Goal: Task Accomplishment & Management: Use online tool/utility

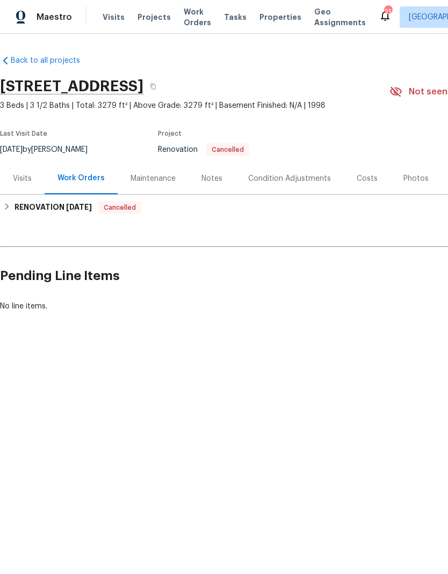
click at [16, 173] on div "Visits" at bounding box center [22, 178] width 19 height 11
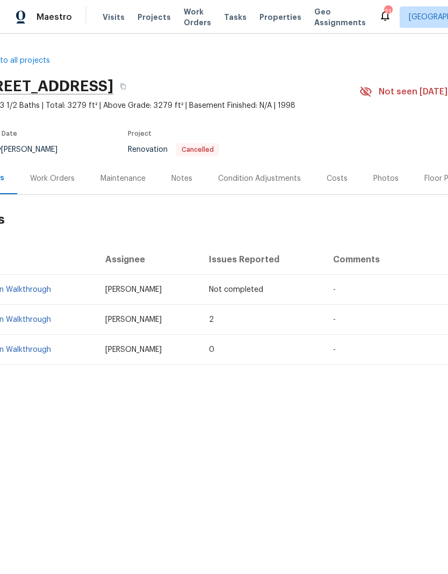
scroll to position [0, 29]
click at [104, 22] on span "Visits" at bounding box center [114, 17] width 22 height 11
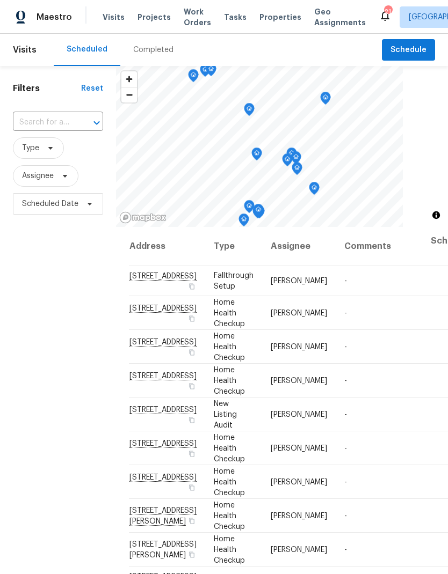
click at [52, 125] on input "text" at bounding box center [43, 122] width 60 height 17
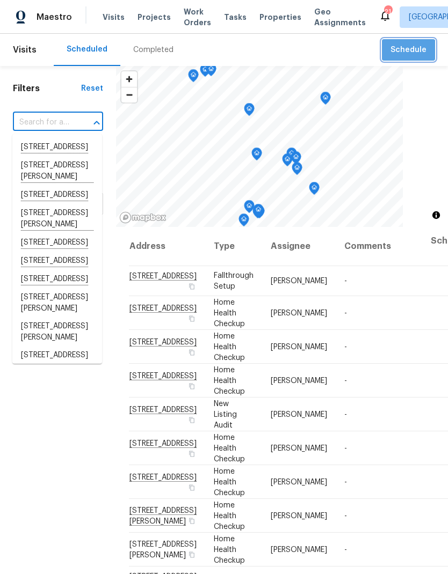
click at [409, 55] on span "Schedule" at bounding box center [408, 49] width 36 height 13
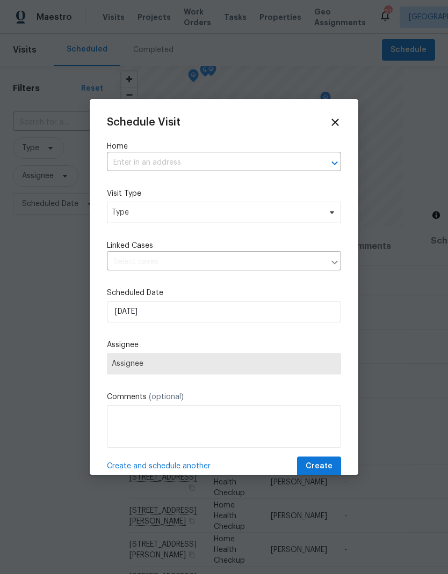
click at [135, 164] on input "text" at bounding box center [209, 163] width 204 height 17
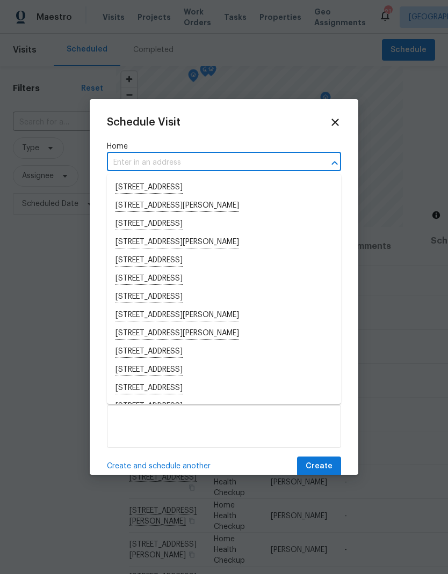
click at [131, 164] on input "text" at bounding box center [209, 163] width 204 height 17
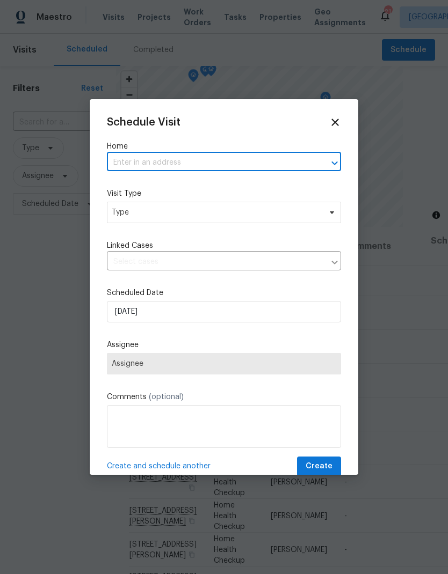
paste input "[STREET_ADDRESS][PERSON_NAME]"
type input "[STREET_ADDRESS][PERSON_NAME]"
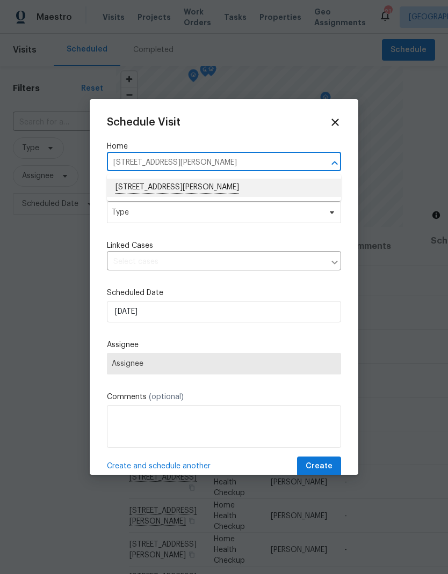
click at [133, 187] on li "[STREET_ADDRESS][PERSON_NAME]" at bounding box center [224, 188] width 234 height 18
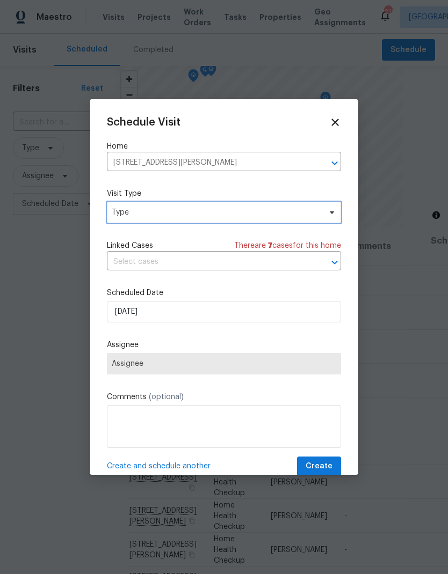
click at [120, 212] on span "Type" at bounding box center [216, 212] width 209 height 11
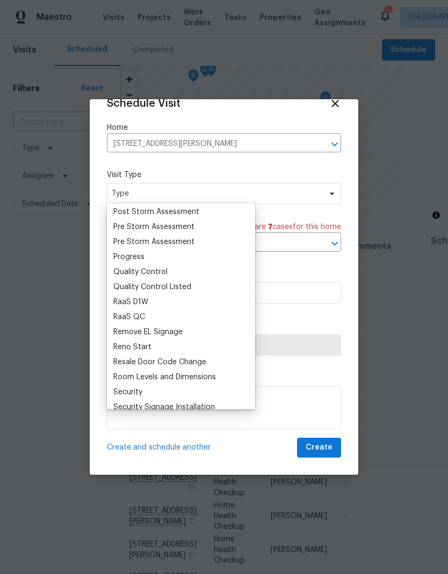
scroll to position [695, 0]
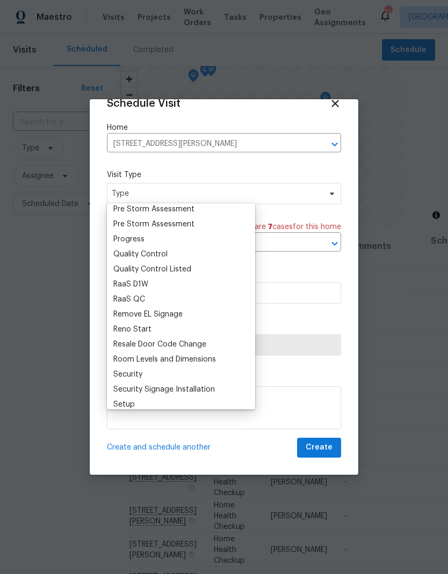
click at [121, 235] on div "Progress" at bounding box center [128, 239] width 31 height 11
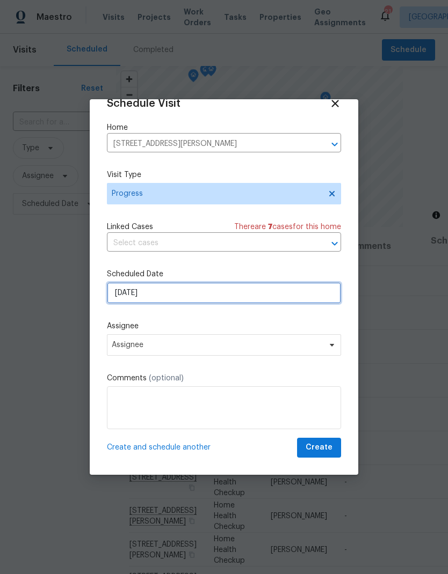
click at [118, 299] on input "[DATE]" at bounding box center [224, 292] width 234 height 21
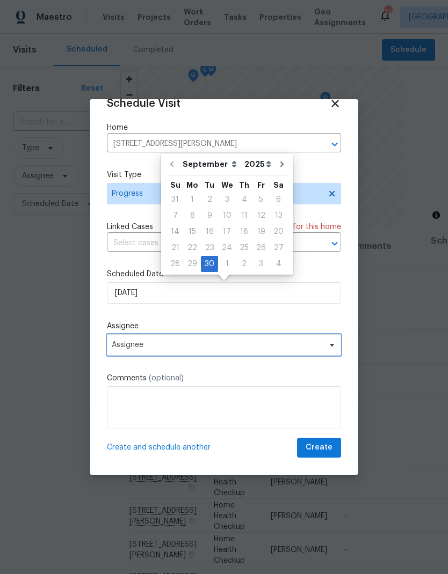
click at [114, 340] on span "Assignee" at bounding box center [224, 344] width 234 height 21
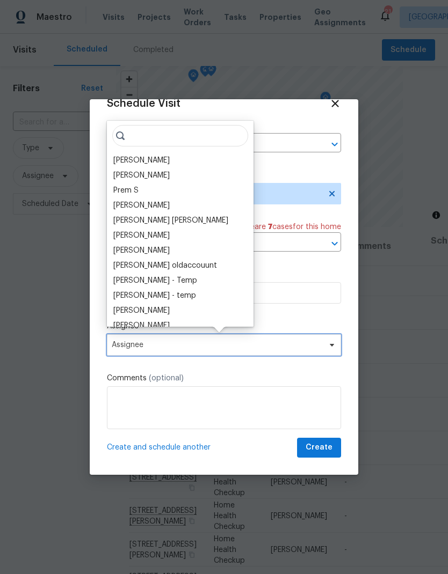
click at [127, 349] on span "Assignee" at bounding box center [217, 345] width 210 height 9
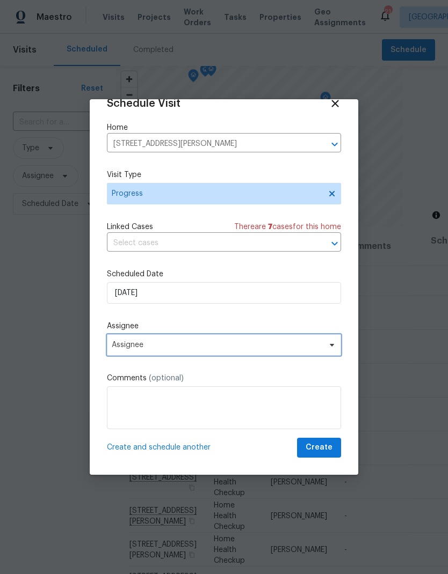
click at [122, 346] on span "Assignee" at bounding box center [217, 345] width 210 height 9
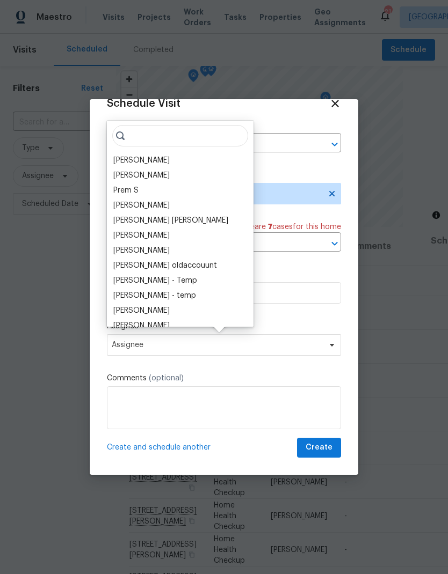
click at [128, 159] on div "[PERSON_NAME]" at bounding box center [141, 160] width 56 height 11
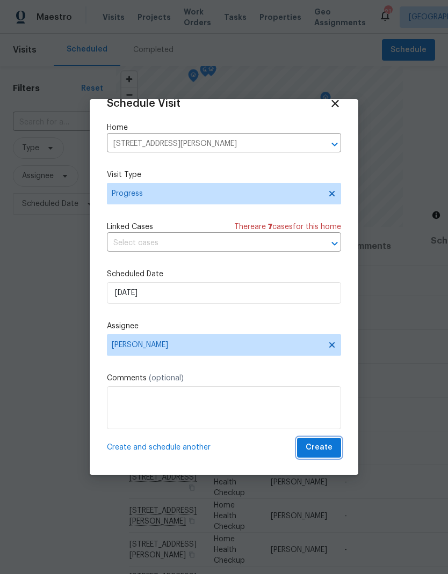
click at [315, 454] on span "Create" at bounding box center [319, 447] width 27 height 13
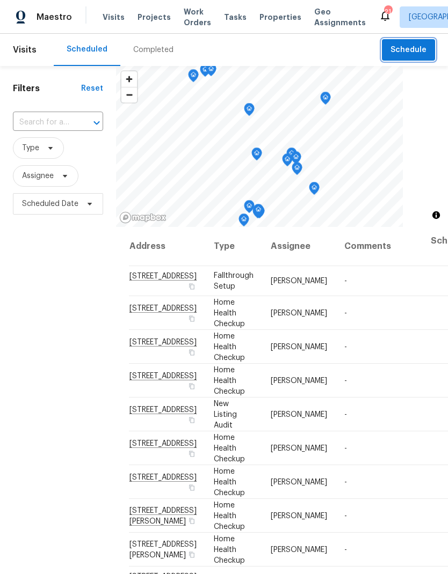
click at [406, 46] on span "Schedule" at bounding box center [408, 49] width 36 height 13
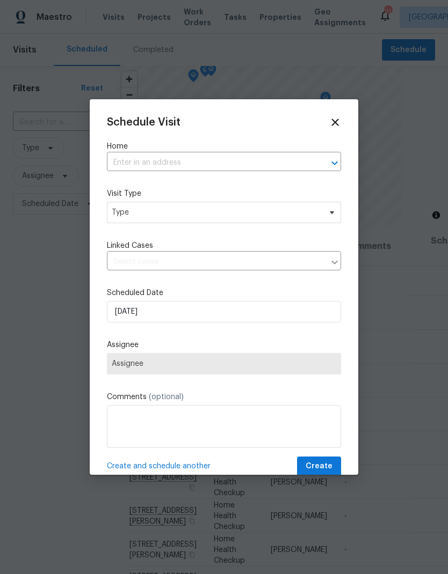
click at [139, 167] on input "text" at bounding box center [209, 163] width 204 height 17
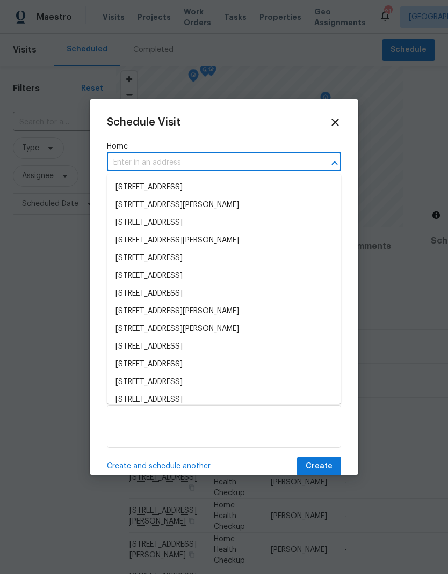
click at [122, 161] on input "text" at bounding box center [209, 163] width 204 height 17
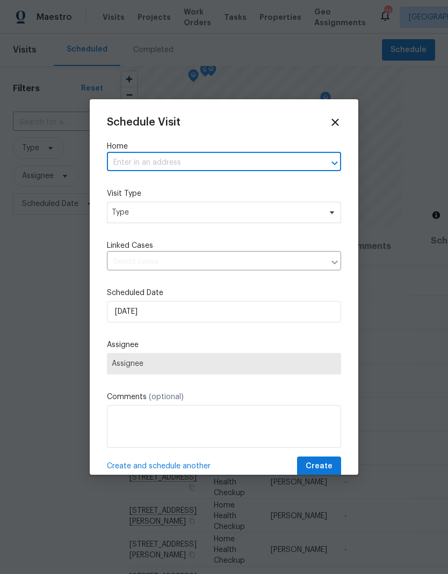
paste input "[STREET_ADDRESS]"
type input "[STREET_ADDRESS]"
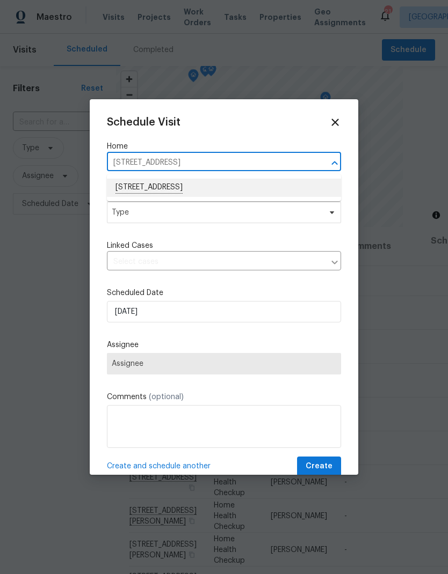
click at [140, 185] on li "[STREET_ADDRESS]" at bounding box center [224, 188] width 234 height 18
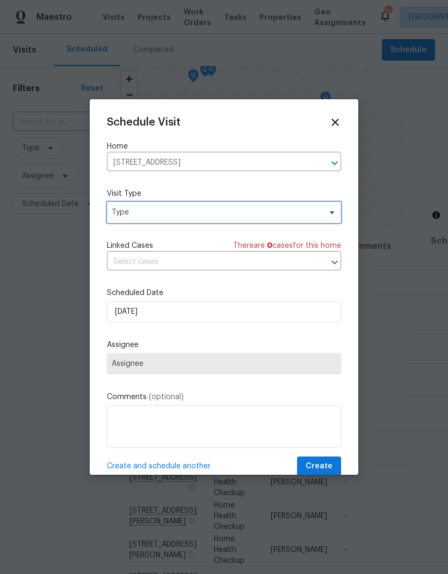
click at [128, 213] on span "Type" at bounding box center [216, 212] width 209 height 11
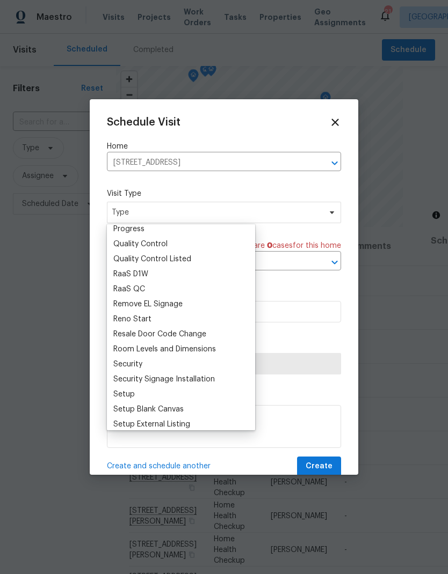
scroll to position [714, 0]
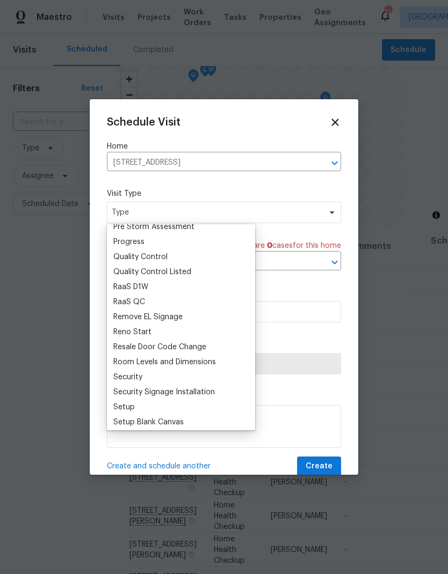
click at [125, 240] on div "Progress" at bounding box center [128, 242] width 31 height 11
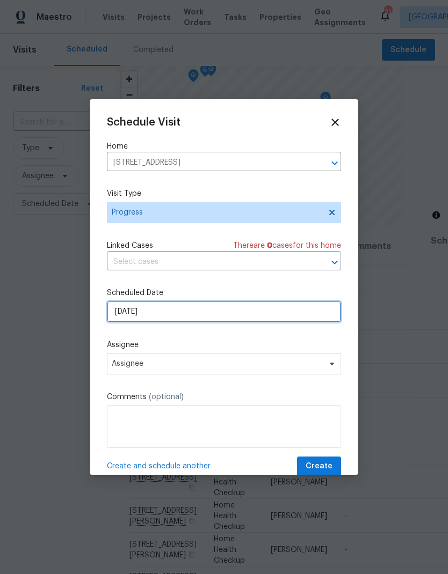
click at [125, 317] on input "[DATE]" at bounding box center [224, 311] width 234 height 21
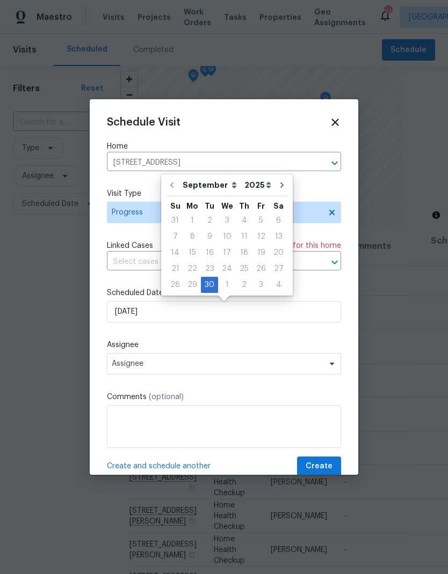
click at [134, 333] on div "Schedule Visit Home [STREET_ADDRESS] ​ Visit Type Progress Linked Cases There a…" at bounding box center [224, 297] width 234 height 360
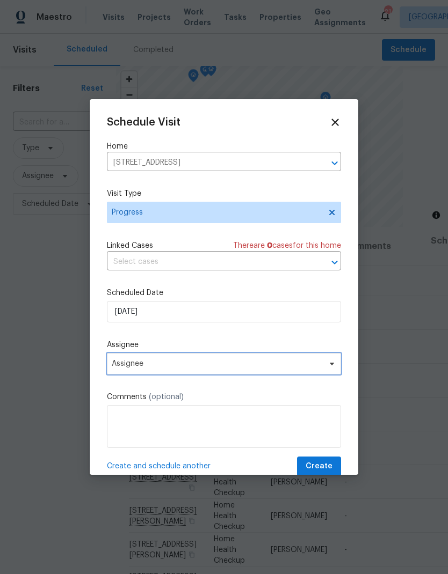
click at [120, 367] on span "Assignee" at bounding box center [217, 364] width 210 height 9
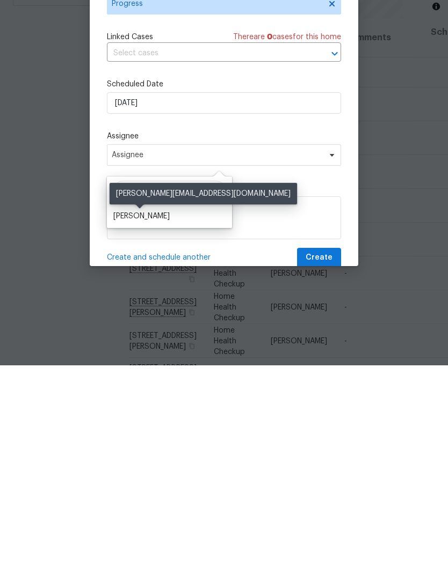
type input "Carm"
click at [136, 420] on div "[PERSON_NAME]" at bounding box center [141, 425] width 56 height 11
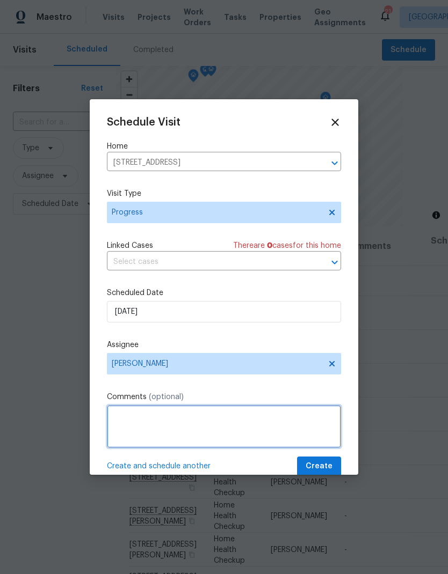
click at [131, 426] on textarea at bounding box center [224, 426] width 234 height 43
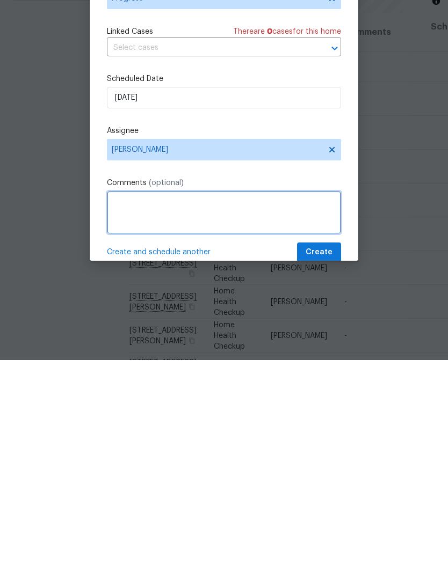
type textarea "A"
type textarea "IPW"
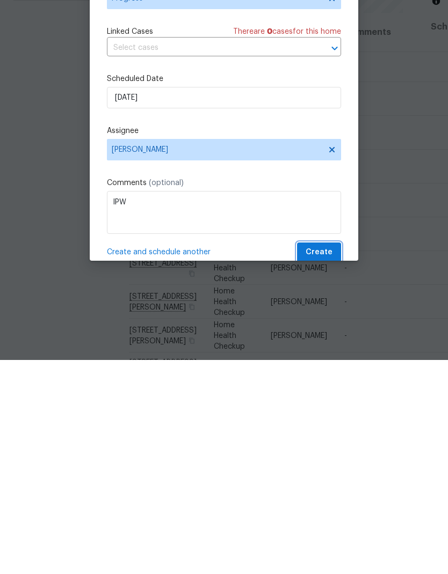
click at [315, 460] on span "Create" at bounding box center [319, 466] width 27 height 13
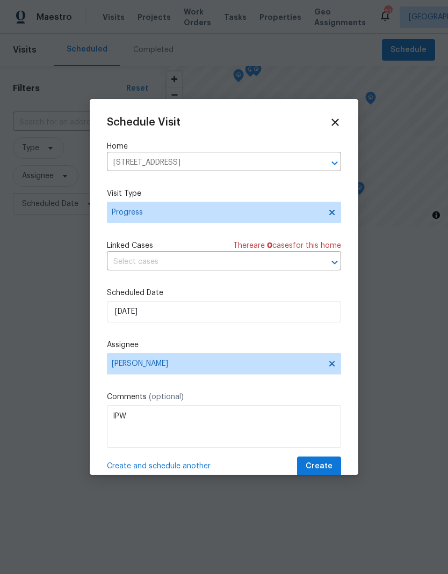
scroll to position [0, 0]
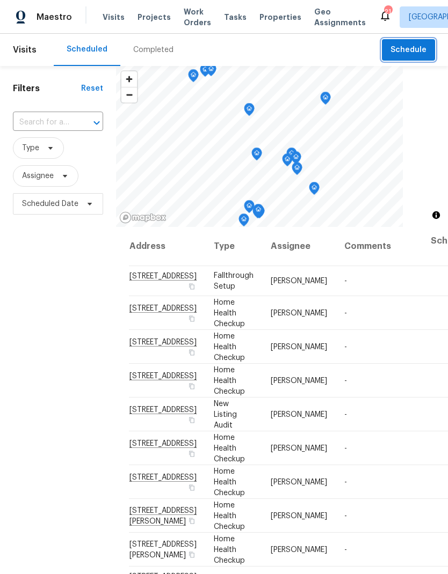
click at [399, 57] on button "Schedule" at bounding box center [408, 50] width 53 height 22
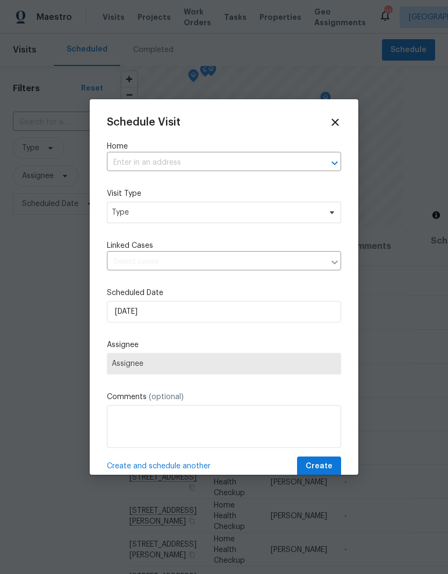
click at [128, 157] on input "text" at bounding box center [209, 163] width 204 height 17
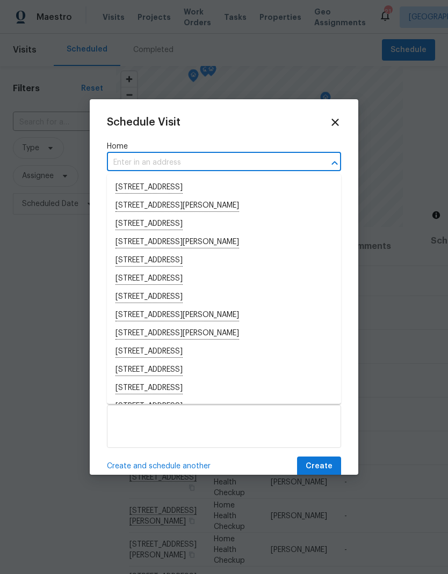
click at [120, 159] on input "text" at bounding box center [209, 163] width 204 height 17
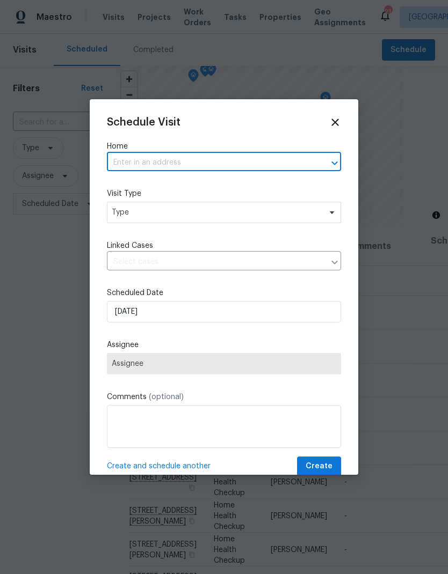
paste input "[STREET_ADDRESS]"
type input "[STREET_ADDRESS]"
click at [146, 190] on li "[STREET_ADDRESS]" at bounding box center [224, 188] width 234 height 18
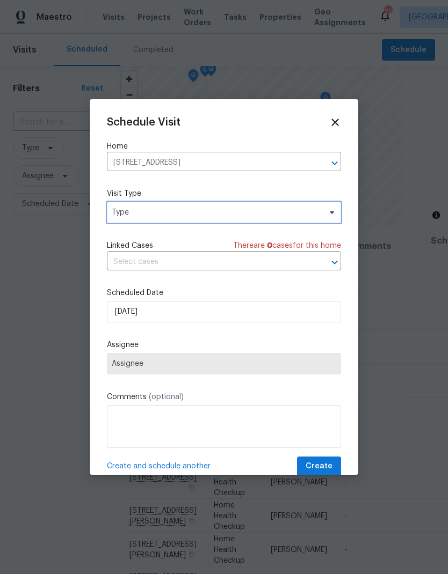
click at [132, 219] on span "Type" at bounding box center [224, 212] width 234 height 21
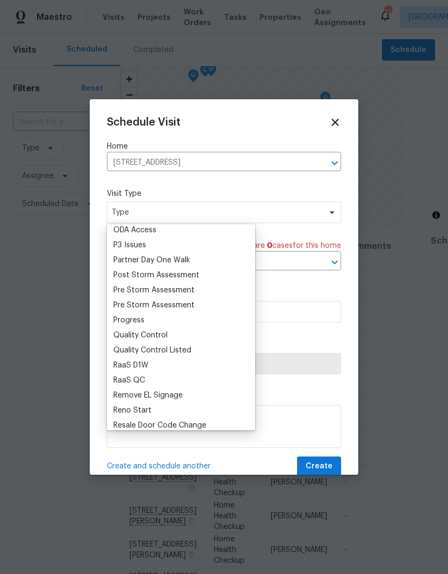
scroll to position [637, 0]
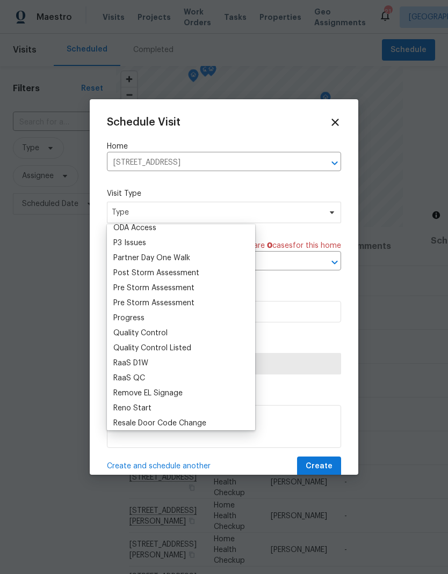
click at [120, 318] on div "Progress" at bounding box center [128, 318] width 31 height 11
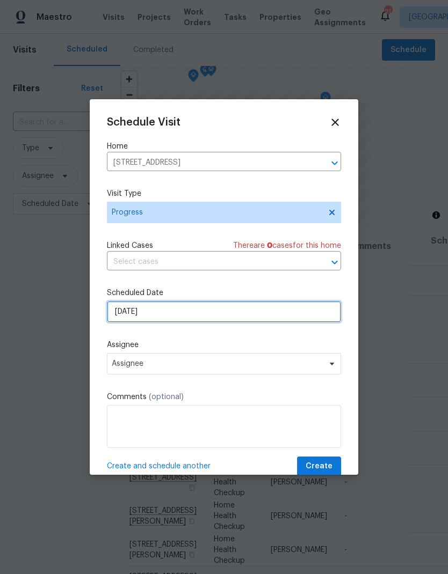
click at [122, 314] on input "[DATE]" at bounding box center [224, 311] width 234 height 21
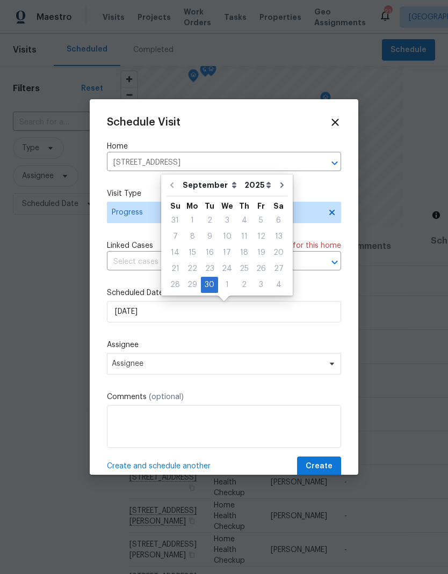
click at [152, 345] on label "Assignee" at bounding box center [224, 345] width 234 height 11
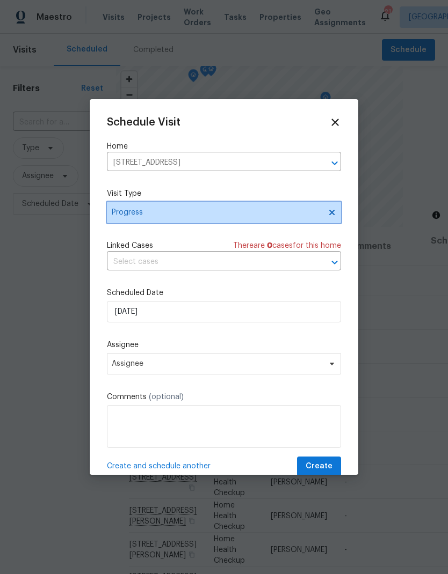
click at [132, 217] on span "Progress" at bounding box center [216, 212] width 209 height 11
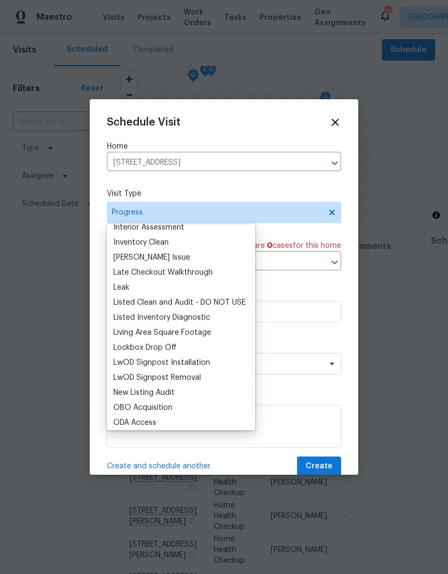
scroll to position [456, 0]
click at [127, 322] on div "Listed Inventory Diagnostic" at bounding box center [161, 319] width 97 height 11
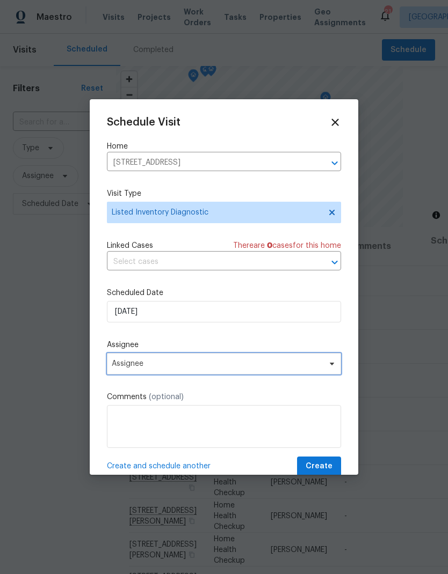
click at [128, 372] on span "Assignee" at bounding box center [224, 363] width 234 height 21
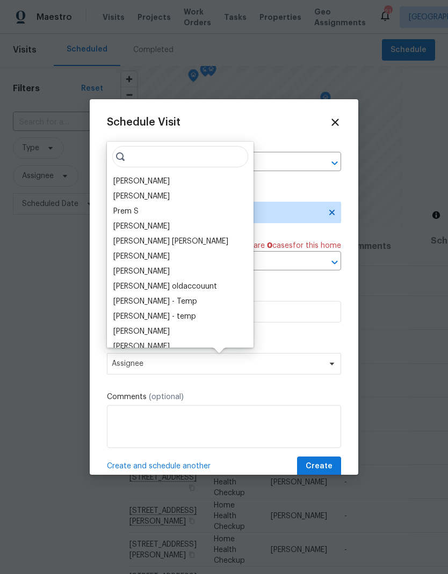
click at [122, 186] on div "[PERSON_NAME]" at bounding box center [141, 181] width 56 height 11
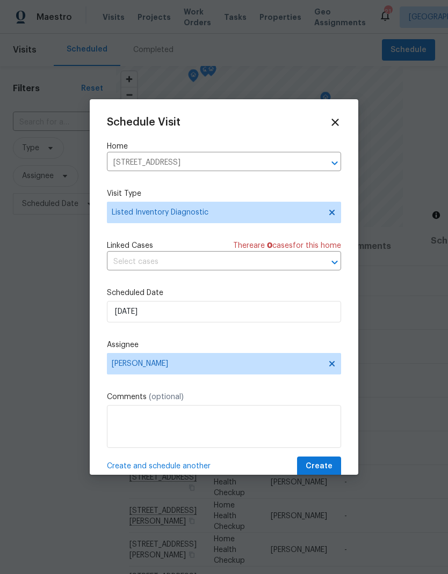
click at [311, 462] on button "Create" at bounding box center [319, 467] width 44 height 20
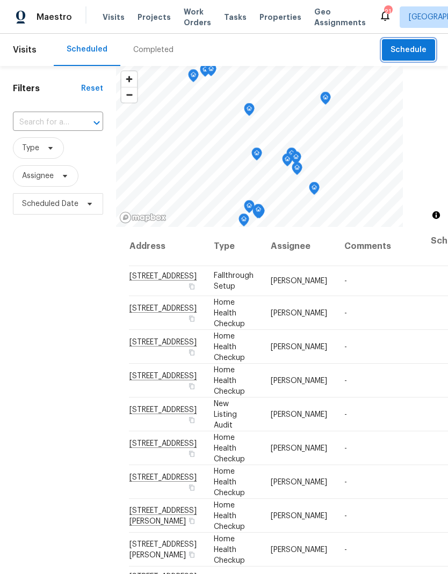
click at [400, 52] on span "Schedule" at bounding box center [408, 49] width 36 height 13
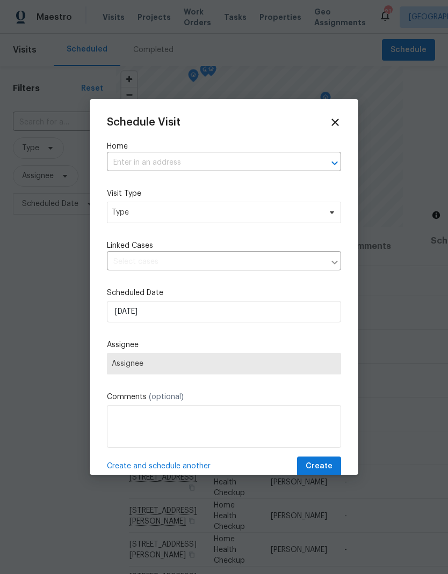
click at [134, 159] on input "text" at bounding box center [209, 163] width 204 height 17
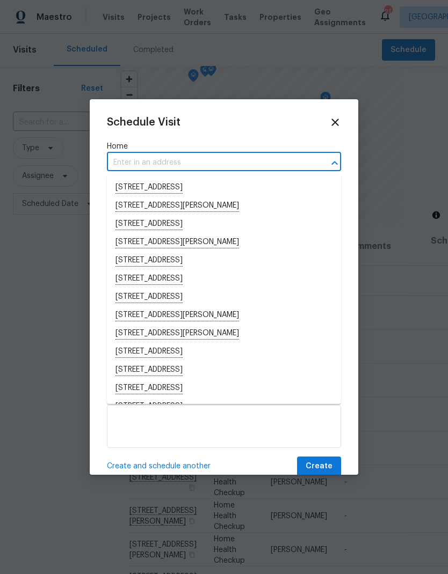
click at [133, 156] on input "text" at bounding box center [209, 163] width 204 height 17
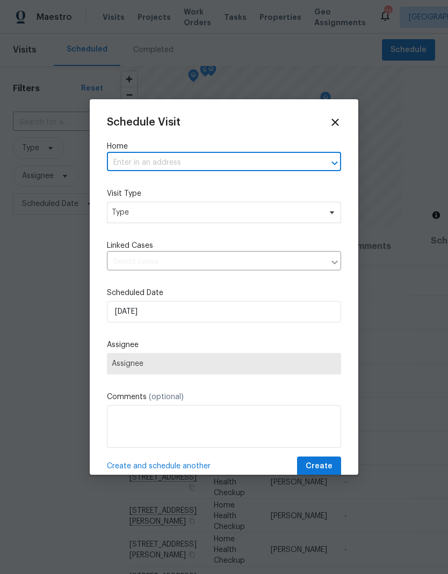
paste input "[STREET_ADDRESS]"
type input "[STREET_ADDRESS]"
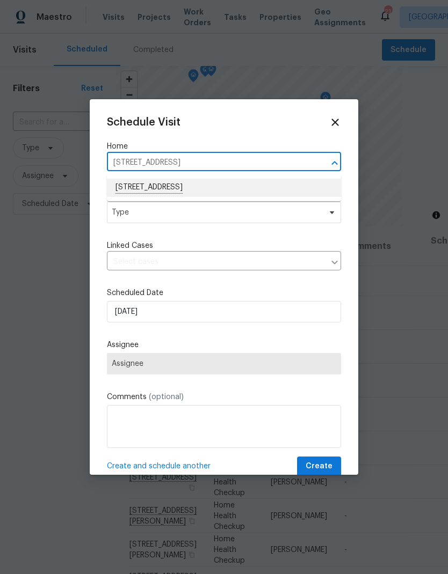
click at [147, 186] on li "[STREET_ADDRESS]" at bounding box center [224, 188] width 234 height 18
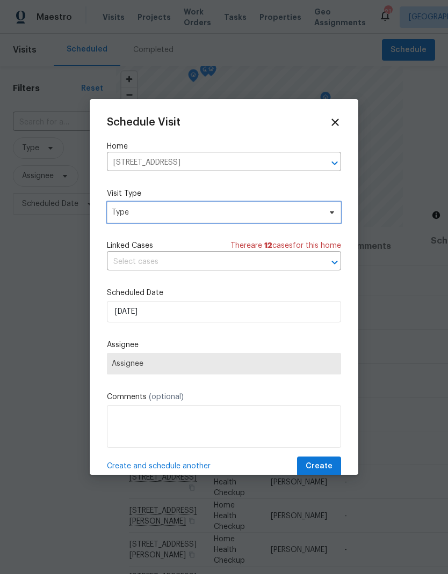
click at [141, 212] on span "Type" at bounding box center [216, 212] width 209 height 11
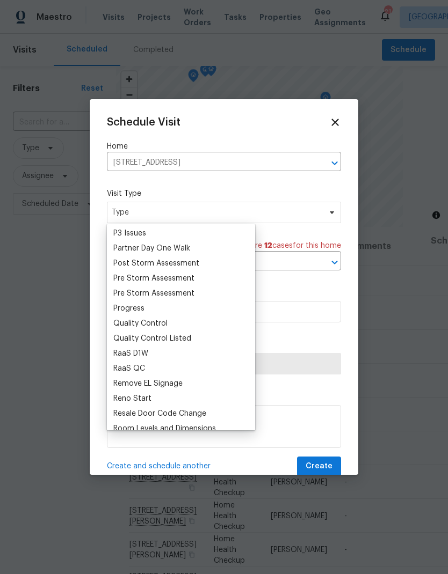
scroll to position [649, 0]
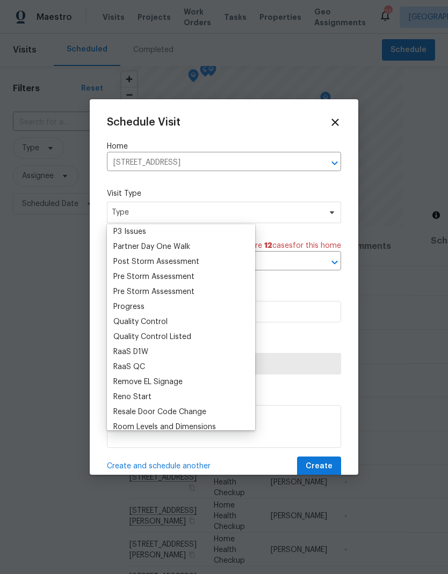
click at [127, 305] on div "Progress" at bounding box center [128, 307] width 31 height 11
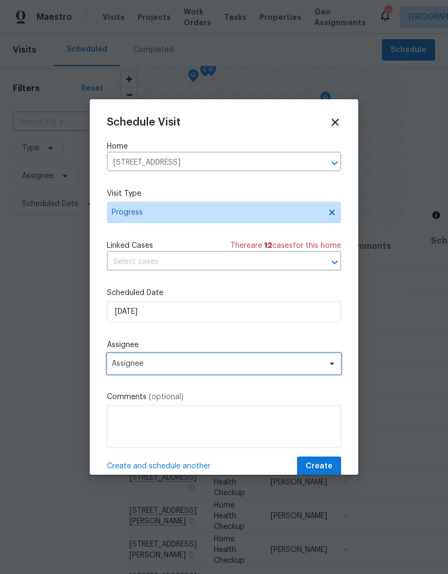
click at [119, 365] on span "Assignee" at bounding box center [217, 364] width 210 height 9
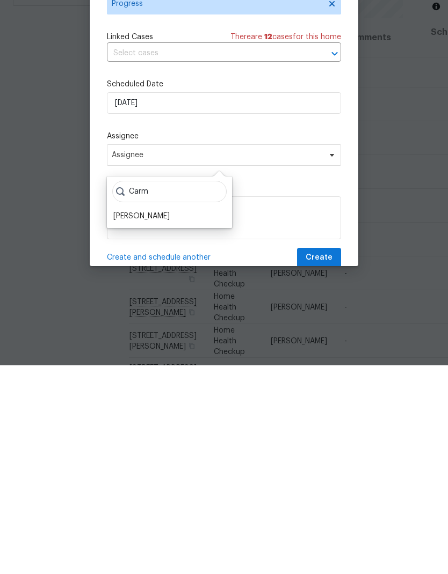
type input "Carm"
click at [122, 420] on div "[PERSON_NAME]" at bounding box center [141, 425] width 56 height 11
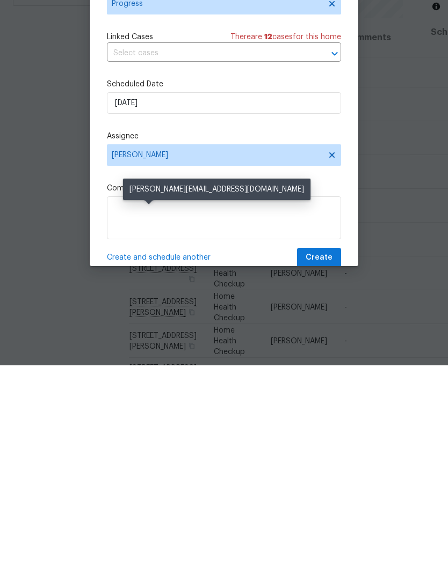
scroll to position [43, 0]
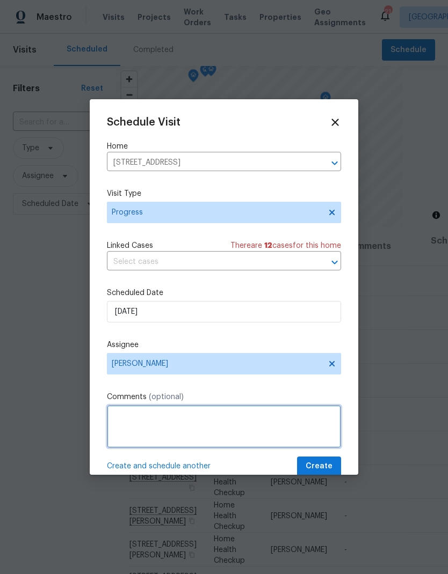
click at [136, 418] on textarea at bounding box center [224, 426] width 234 height 43
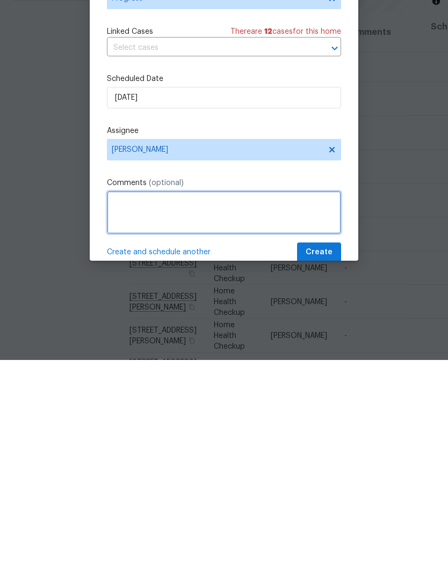
type textarea "N"
type textarea "Meet with GC to walk the scope"
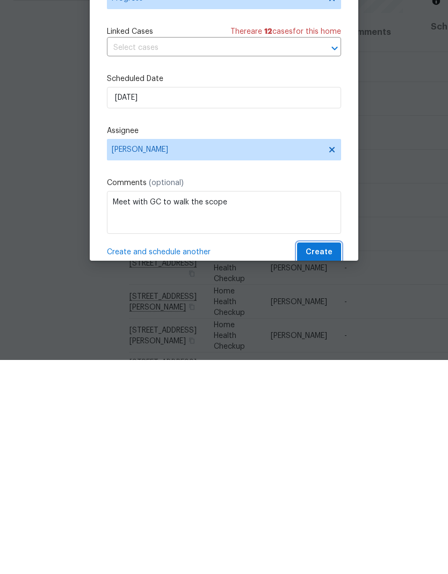
click at [323, 460] on span "Create" at bounding box center [319, 466] width 27 height 13
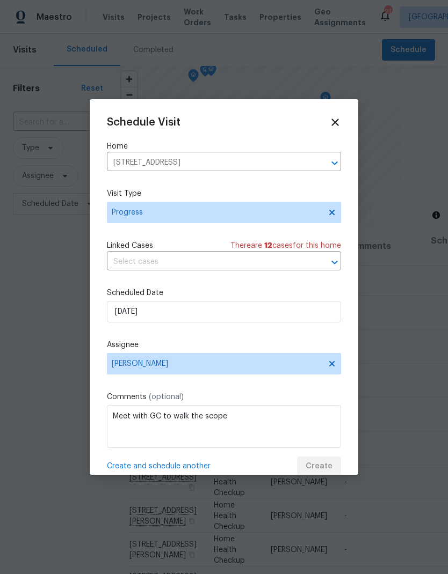
scroll to position [0, 0]
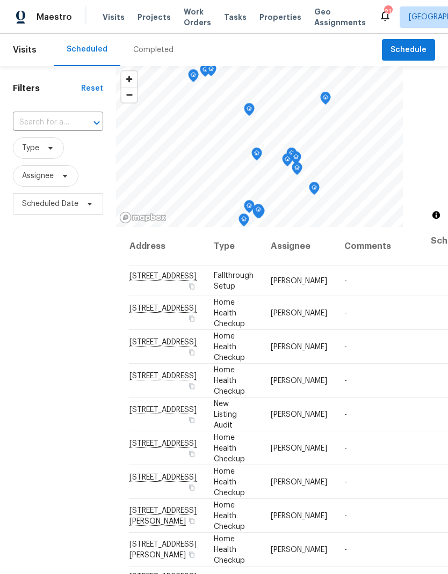
click at [50, 121] on input "text" at bounding box center [43, 122] width 60 height 17
type input "1208 la"
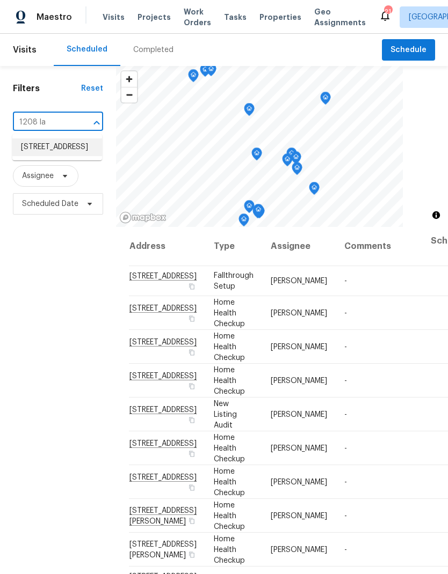
click at [34, 152] on li "[STREET_ADDRESS]" at bounding box center [57, 148] width 90 height 18
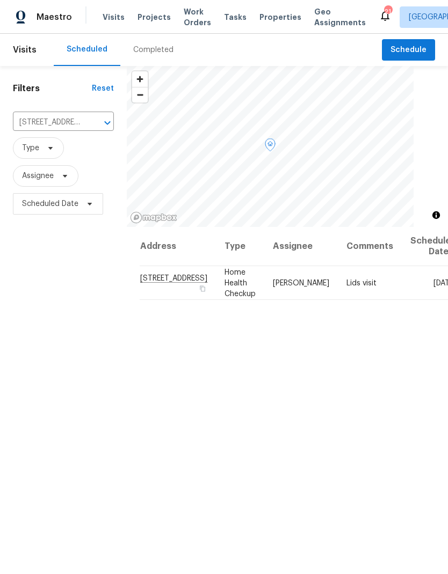
click at [0, 0] on icon at bounding box center [0, 0] width 0 height 0
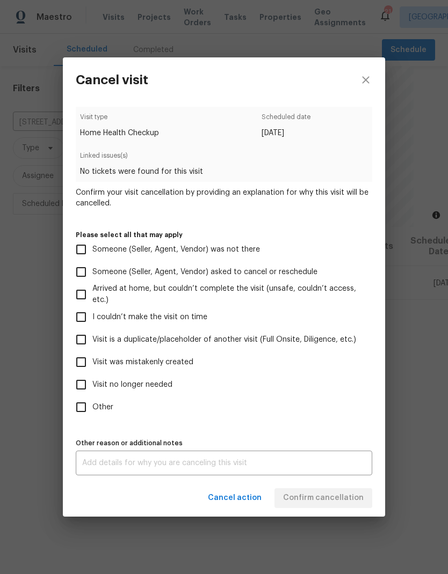
click at [83, 363] on input "Visit was mistakenly created" at bounding box center [81, 362] width 23 height 23
checkbox input "true"
click at [309, 501] on span "Confirm cancellation" at bounding box center [323, 498] width 81 height 13
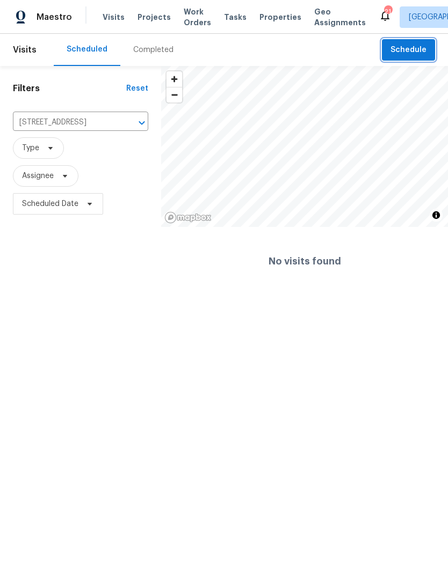
click at [409, 42] on button "Schedule" at bounding box center [408, 50] width 53 height 22
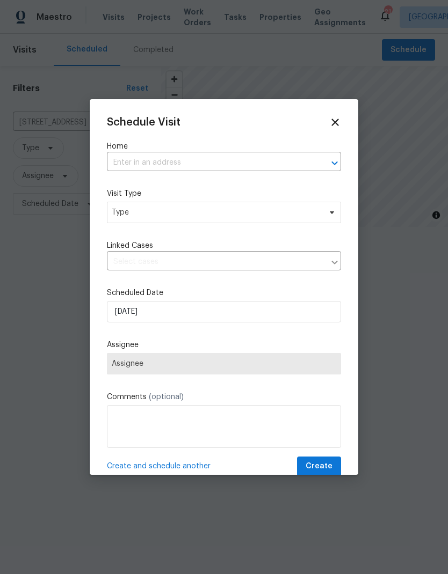
click at [142, 156] on input "text" at bounding box center [209, 163] width 204 height 17
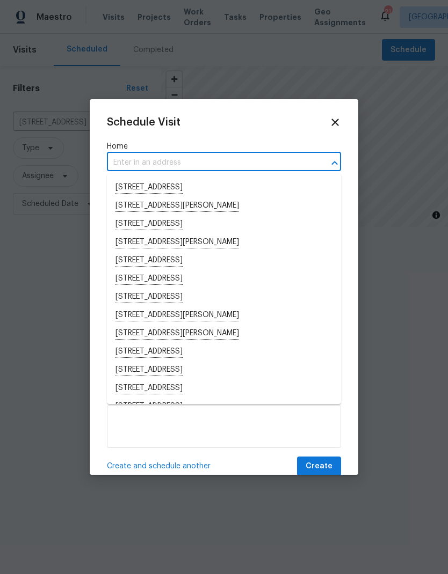
click at [48, 292] on div at bounding box center [224, 287] width 448 height 574
